Goal: Use online tool/utility: Utilize a website feature to perform a specific function

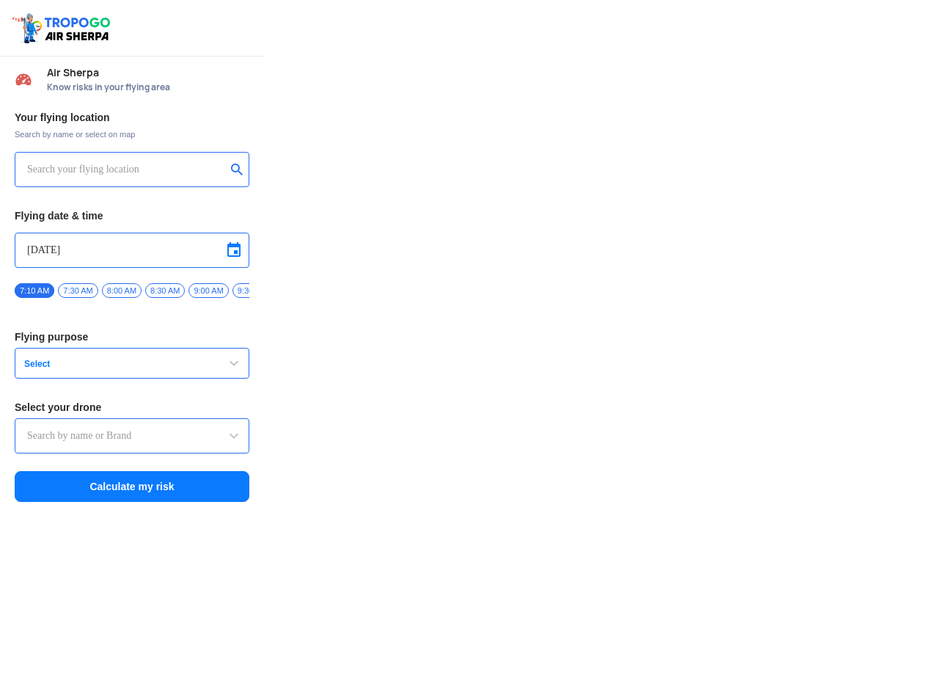
type input "Throttle Dopo"
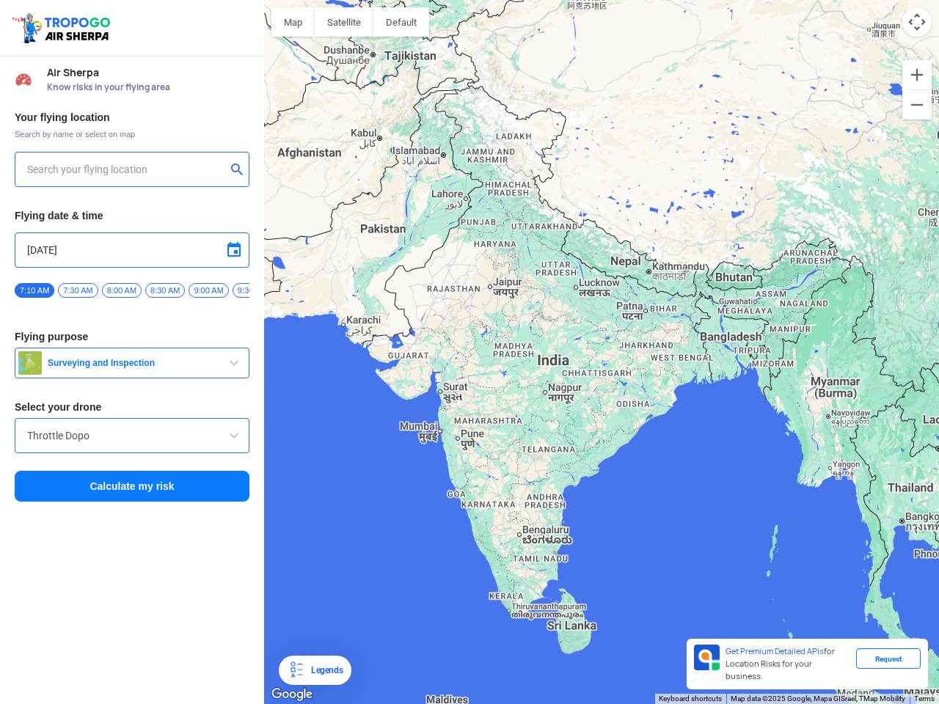
click at [63, 28] on img at bounding box center [63, 28] width 104 height 34
click at [126, 169] on input "text" at bounding box center [126, 170] width 199 height 18
click at [240, 171] on button "submit" at bounding box center [240, 171] width 18 height 15
click at [132, 250] on input "[DATE]" at bounding box center [132, 250] width 210 height 18
click at [234, 250] on div at bounding box center [469, 352] width 939 height 704
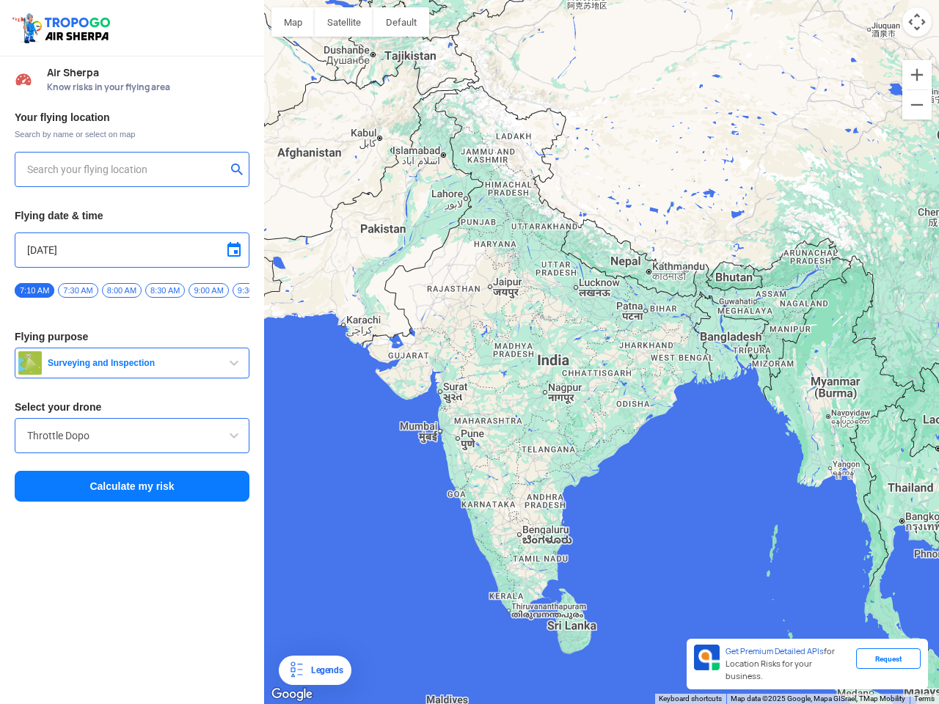
click at [34, 290] on div at bounding box center [469, 352] width 939 height 704
click at [78, 290] on div at bounding box center [469, 352] width 939 height 704
click at [122, 290] on div at bounding box center [469, 352] width 939 height 704
click at [165, 290] on div at bounding box center [469, 352] width 939 height 704
click at [208, 290] on div at bounding box center [469, 352] width 939 height 704
